Goal: Find specific page/section: Find specific page/section

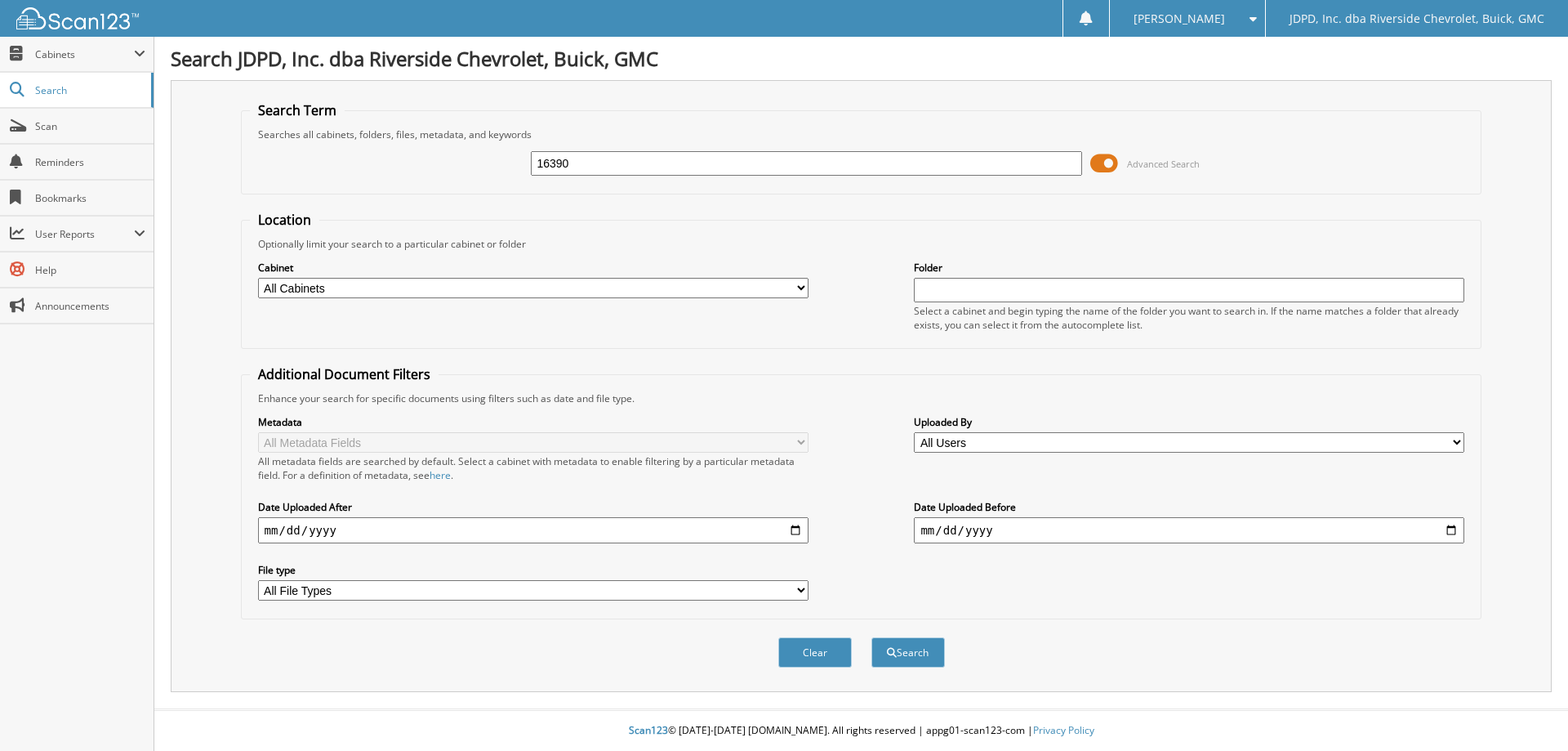
type input "16390"
click at [700, 304] on div "Cabinet All Cabinets ACCOUNTS PAYABLE AFTERMARKET PRODUCT SALES AUCTION PURCHAS…" at bounding box center [862, 294] width 1224 height 89
click at [675, 293] on select "All Cabinets ACCOUNTS PAYABLE AFTERMARKET PRODUCT SALES AUCTION PURCHASES CAR D…" at bounding box center [533, 288] width 550 height 20
select select "31343"
click at [258, 278] on select "All Cabinets ACCOUNTS PAYABLE AFTERMARKET PRODUCT SALES AUCTION PURCHASES CAR D…" at bounding box center [533, 288] width 550 height 20
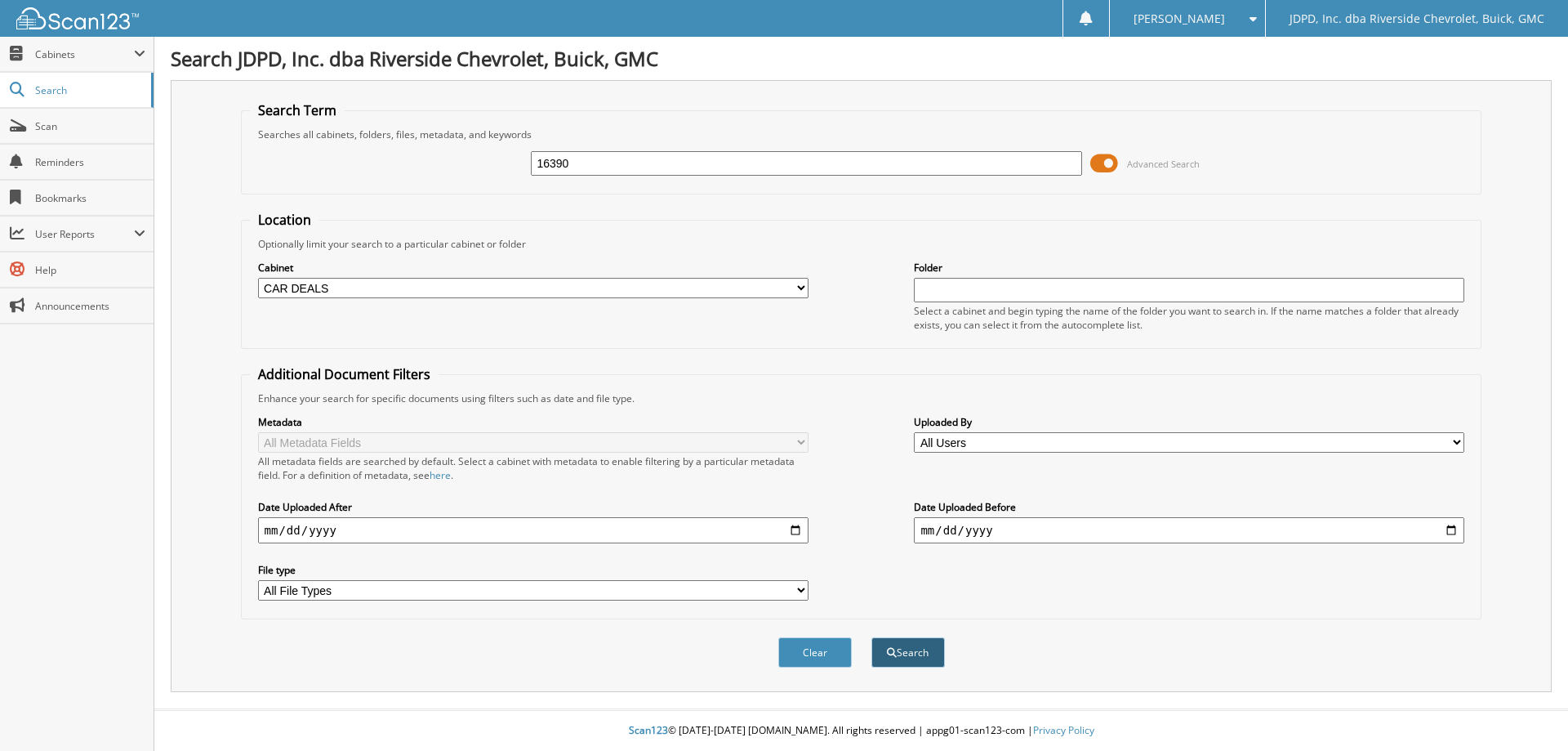
click at [937, 646] on button "Search" at bounding box center [908, 653] width 74 height 31
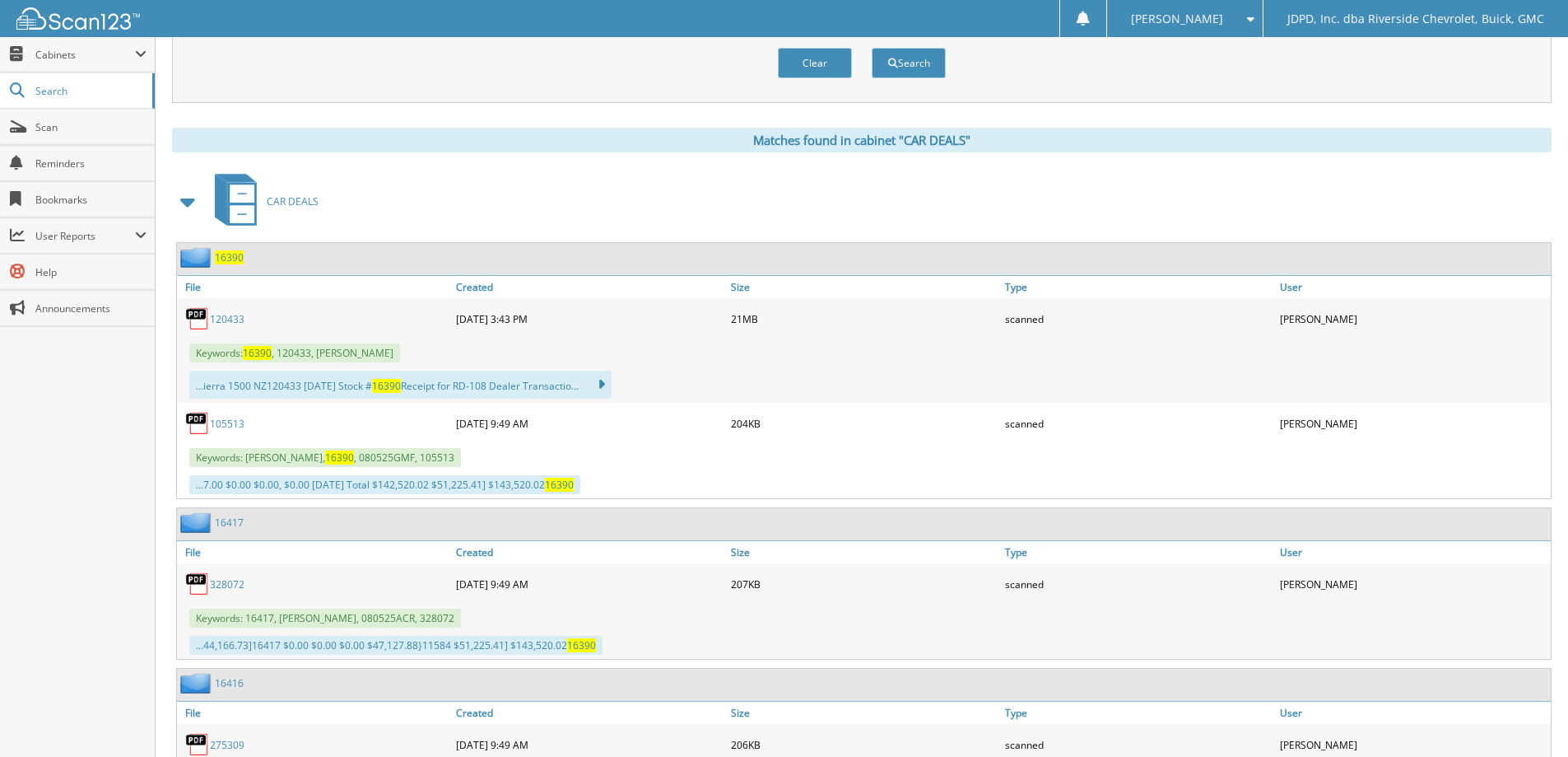
scroll to position [708, 0]
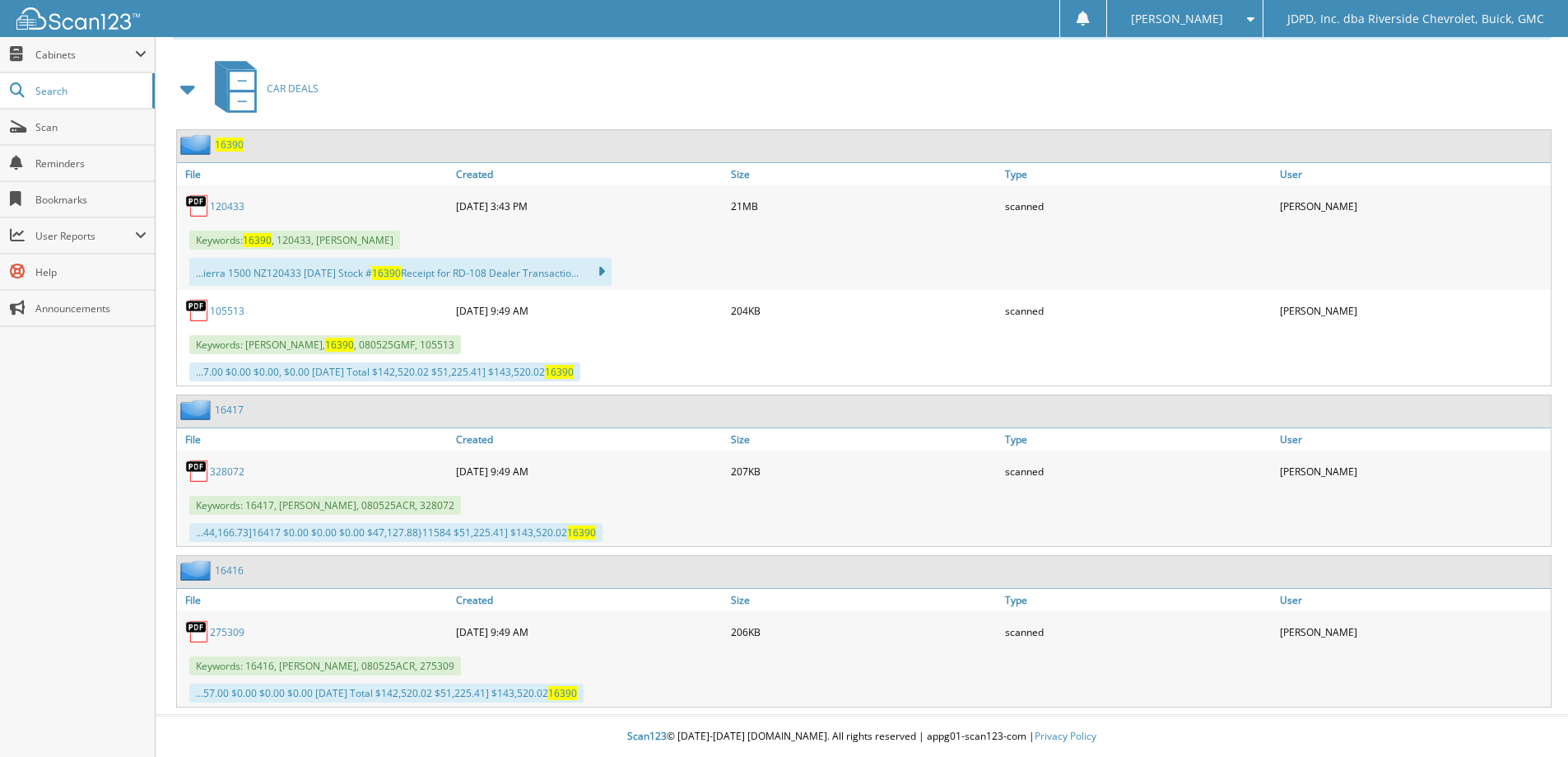
click at [215, 208] on link "120433" at bounding box center [227, 206] width 35 height 14
